Goal: Find specific page/section: Find specific page/section

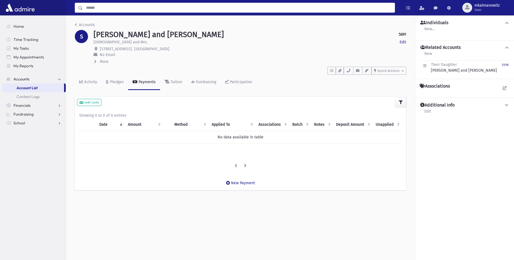
click at [242, 10] on input "Search" at bounding box center [239, 8] width 312 height 10
type input "********"
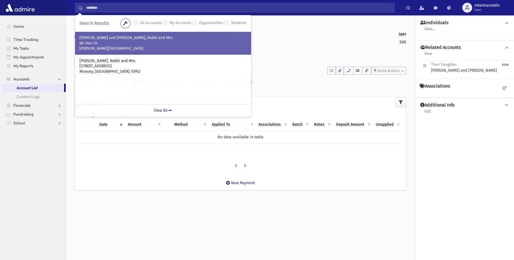
click at [139, 43] on p "68 Olev Dr" at bounding box center [162, 43] width 167 height 5
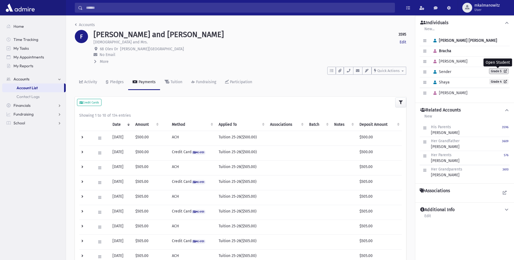
click at [497, 71] on link "Grade 5" at bounding box center [498, 70] width 19 height 5
